Goal: Information Seeking & Learning: Learn about a topic

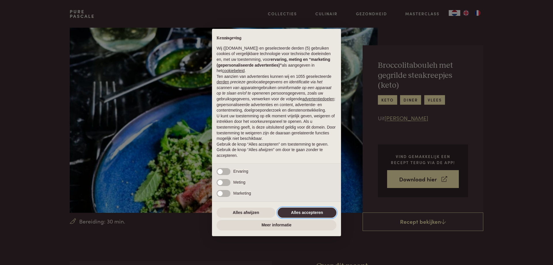
click at [294, 213] on button "Alles accepteren" at bounding box center [307, 212] width 59 height 10
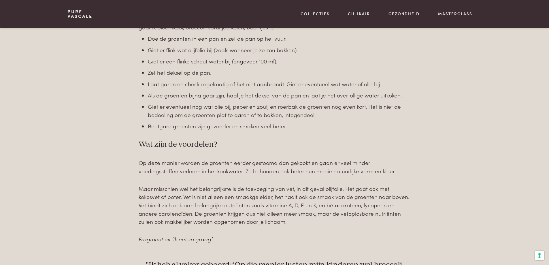
scroll to position [432, 0]
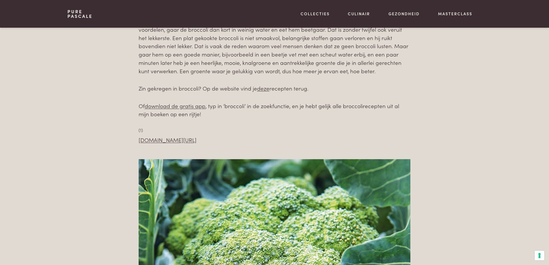
scroll to position [403, 0]
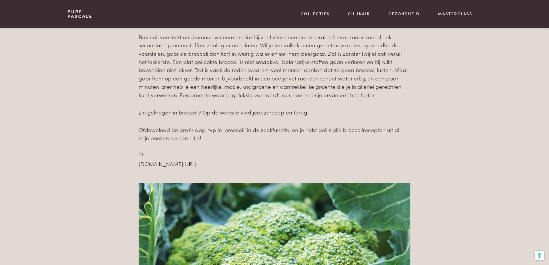
click at [265, 113] on link "deze" at bounding box center [263, 112] width 12 height 8
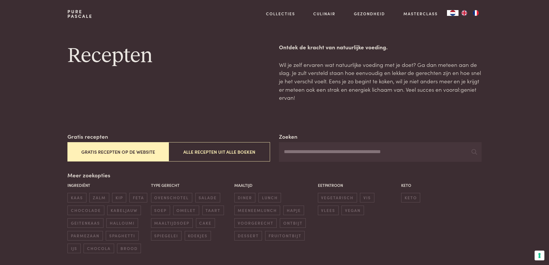
click at [289, 152] on input "Zoeken" at bounding box center [380, 152] width 202 height 20
type input "********"
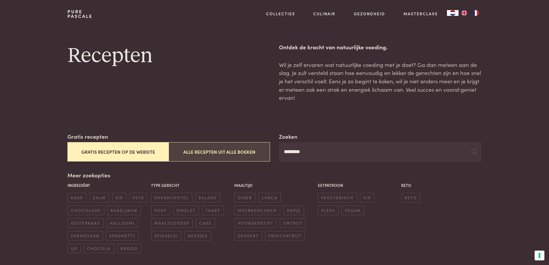
click at [224, 154] on button "Alle recepten uit alle boeken" at bounding box center [219, 151] width 101 height 19
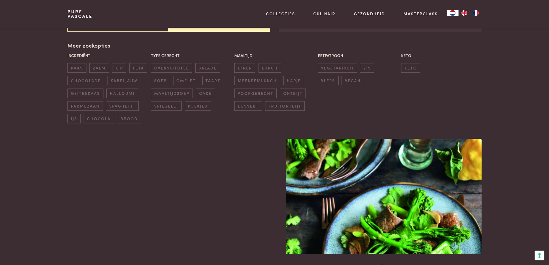
scroll to position [132, 0]
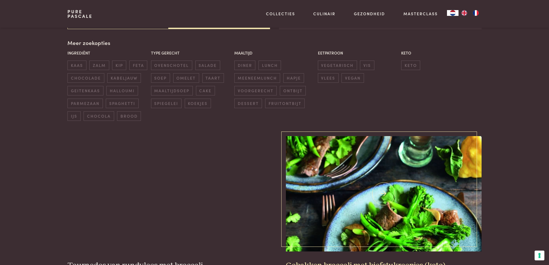
click at [384, 193] on img at bounding box center [383, 193] width 195 height 115
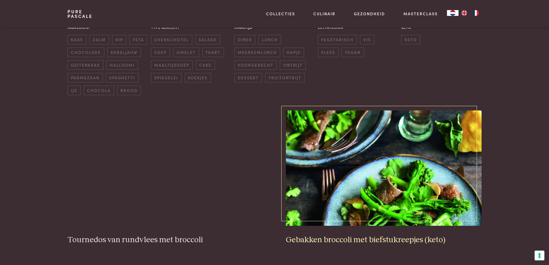
scroll to position [190, 0]
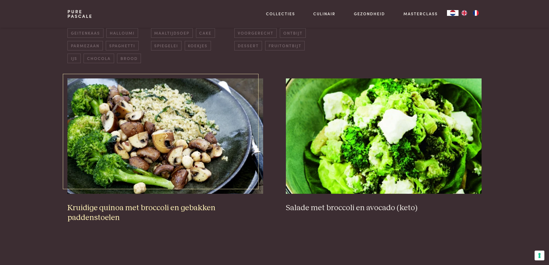
click at [166, 194] on img at bounding box center [164, 135] width 195 height 115
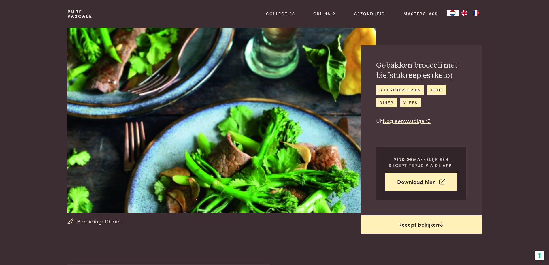
click at [417, 227] on link "Recept bekijken" at bounding box center [421, 224] width 121 height 18
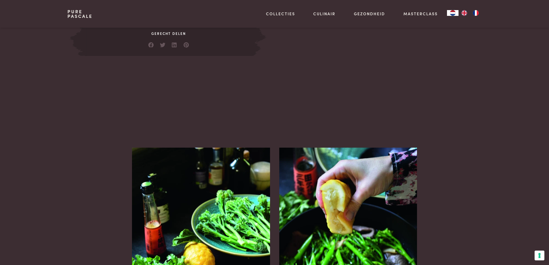
scroll to position [437, 0]
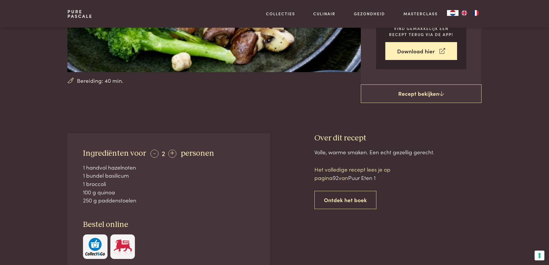
scroll to position [144, 0]
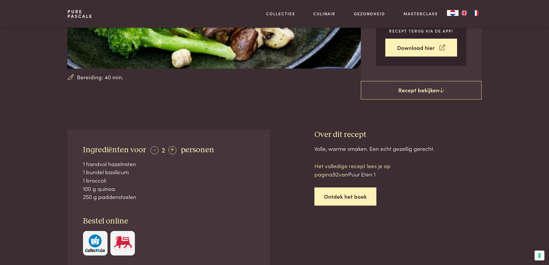
click at [348, 196] on link "Ontdek het boek" at bounding box center [345, 196] width 62 height 18
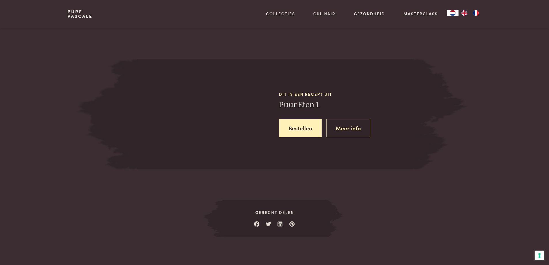
scroll to position [515, 0]
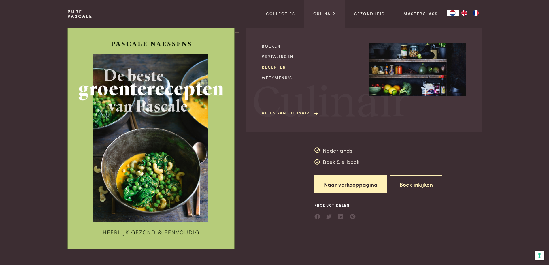
click at [269, 65] on link "Recepten" at bounding box center [311, 67] width 98 height 6
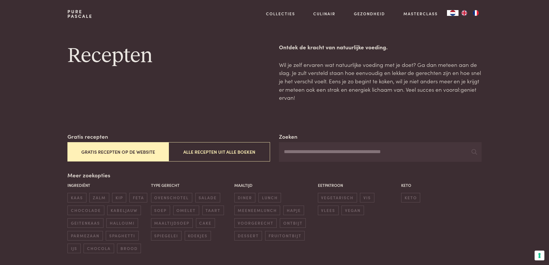
click at [293, 148] on input "Zoeken" at bounding box center [380, 152] width 202 height 20
type input "**********"
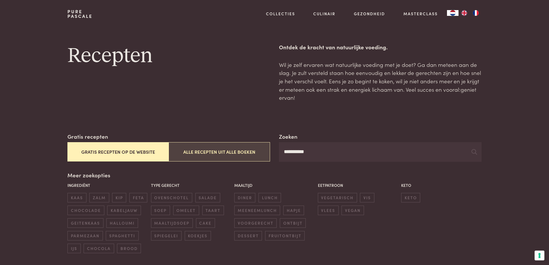
click at [211, 148] on button "Alle recepten uit alle boeken" at bounding box center [219, 151] width 101 height 19
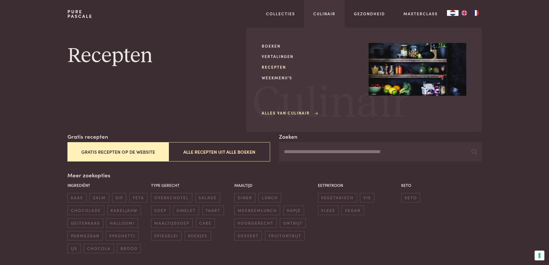
click at [272, 66] on link "Recepten" at bounding box center [311, 67] width 98 height 6
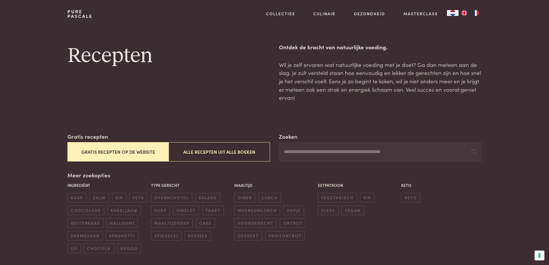
click at [121, 151] on button "Gratis recepten op de website" at bounding box center [117, 151] width 101 height 19
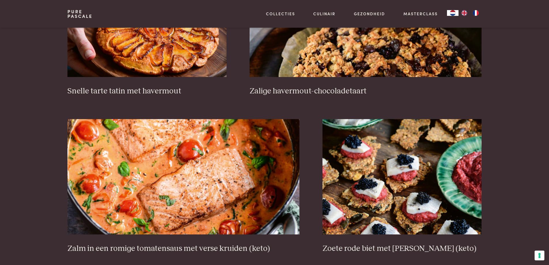
scroll to position [997, 0]
